Goal: Transaction & Acquisition: Purchase product/service

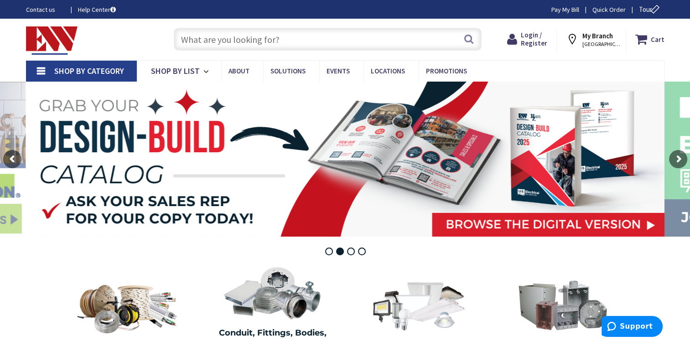
click at [286, 42] on input "text" at bounding box center [328, 39] width 308 height 23
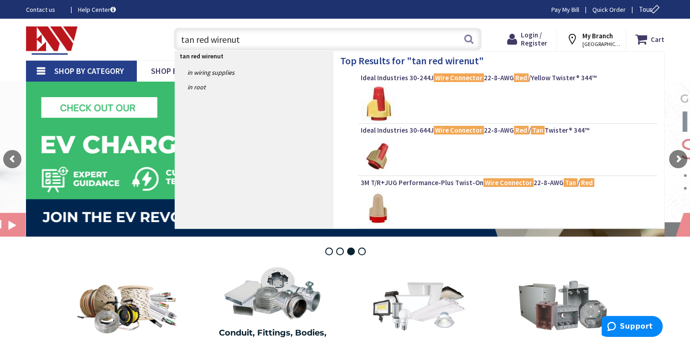
type input "tan red wirenuts"
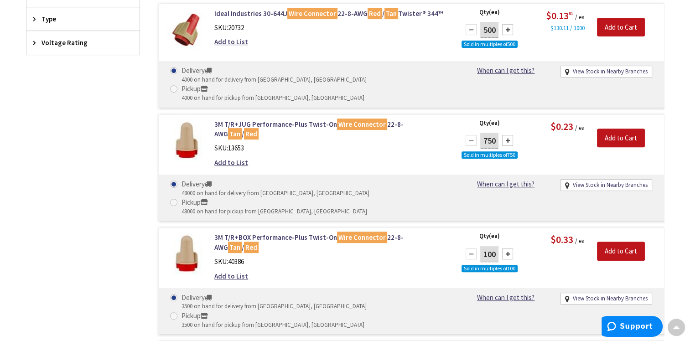
scroll to position [365, 0]
